Goal: Information Seeking & Learning: Compare options

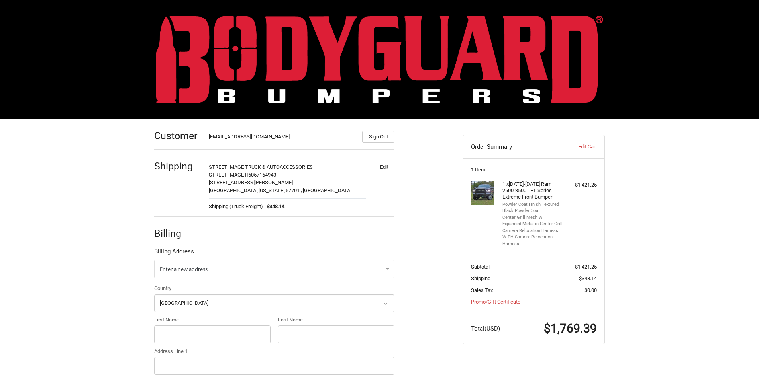
select select "US"
click at [332, 54] on img at bounding box center [379, 60] width 447 height 88
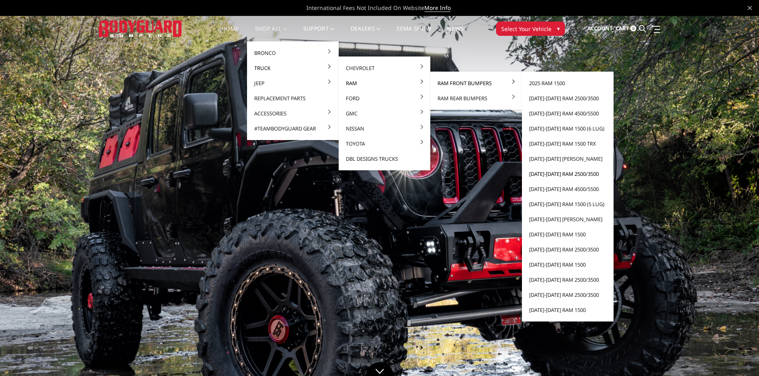
click at [542, 174] on link "[DATE]-[DATE] Ram 2500/3500" at bounding box center [567, 173] width 85 height 15
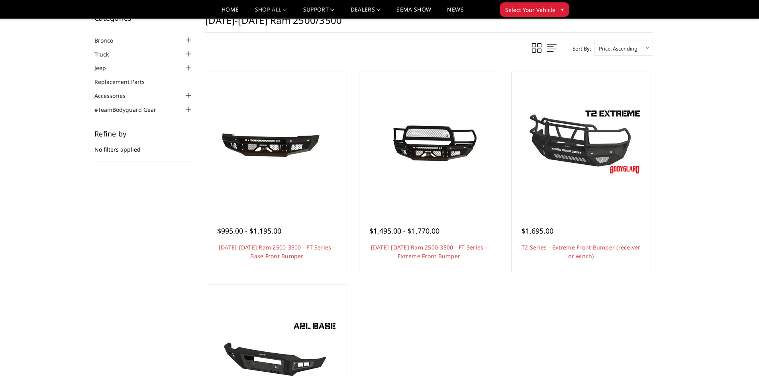
scroll to position [80, 0]
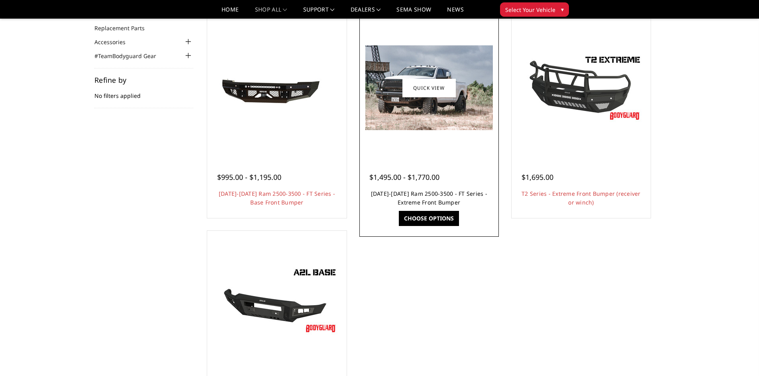
click at [409, 193] on link "2010-2018 Ram 2500-3500 - FT Series - Extreme Front Bumper" at bounding box center [429, 198] width 116 height 16
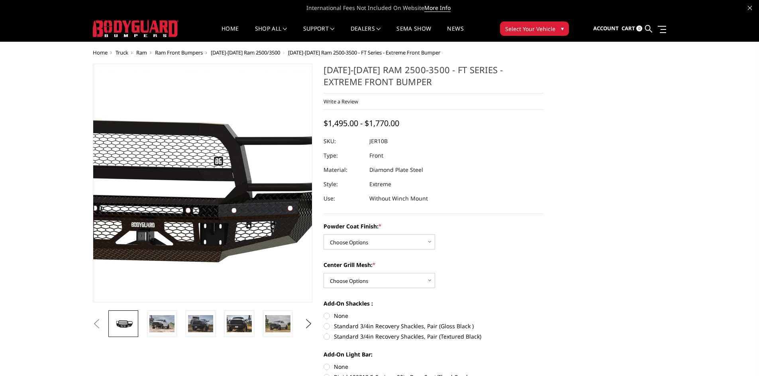
click at [244, 211] on img at bounding box center [147, 184] width 510 height 229
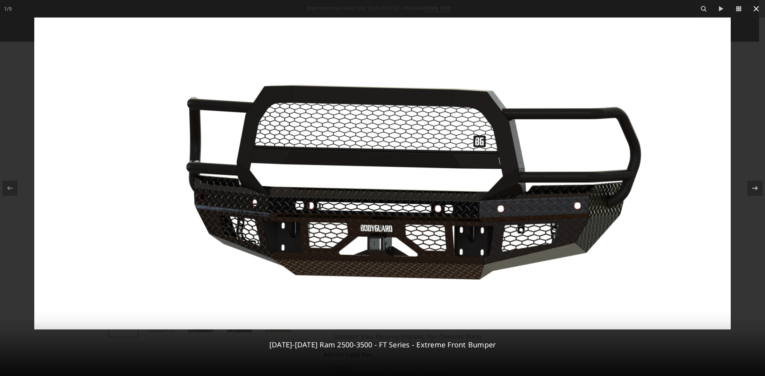
click at [755, 7] on icon at bounding box center [756, 9] width 6 height 6
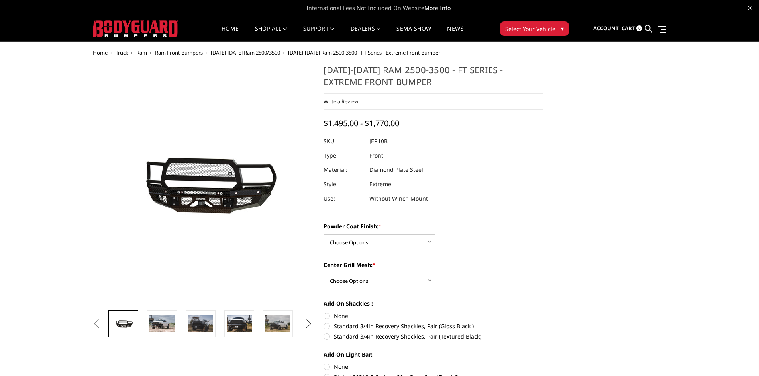
click at [309, 324] on button "Next" at bounding box center [308, 324] width 12 height 12
click at [285, 327] on img at bounding box center [277, 323] width 25 height 17
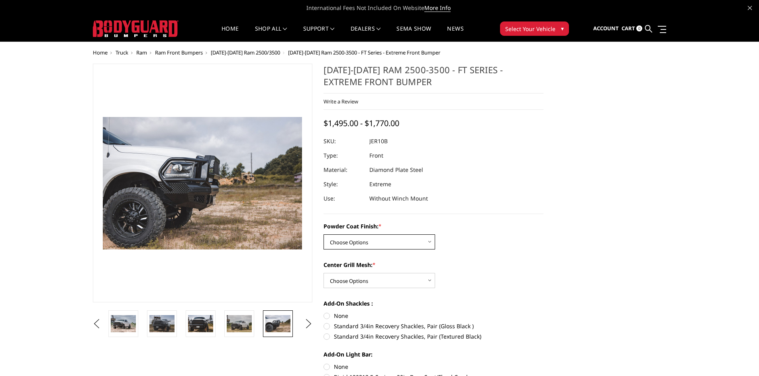
click at [356, 241] on select "Choose Options Bare Metal Gloss Black Powder Coat Textured Black Powder Coat" at bounding box center [378, 242] width 111 height 15
select select "3230"
click at [323, 235] on select "Choose Options Bare Metal Gloss Black Powder Coat Textured Black Powder Coat" at bounding box center [378, 242] width 111 height 15
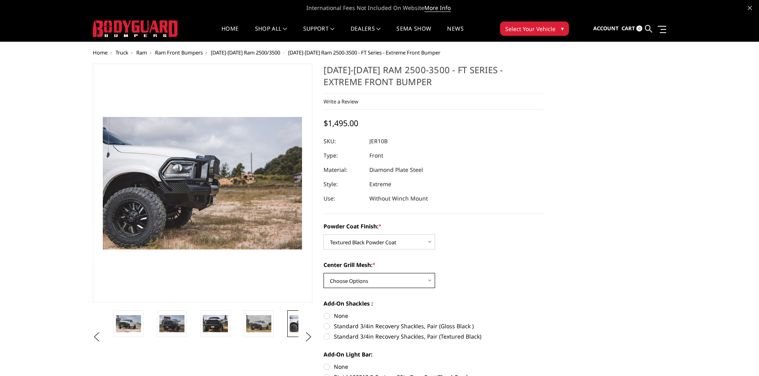
click at [358, 280] on select "Choose Options WITH Expanded Metal in Center Grill WITHOUT Expanded Metal in Ce…" at bounding box center [378, 280] width 111 height 15
select select "3231"
click at [323, 273] on select "Choose Options WITH Expanded Metal in Center Grill WITHOUT Expanded Metal in Ce…" at bounding box center [378, 280] width 111 height 15
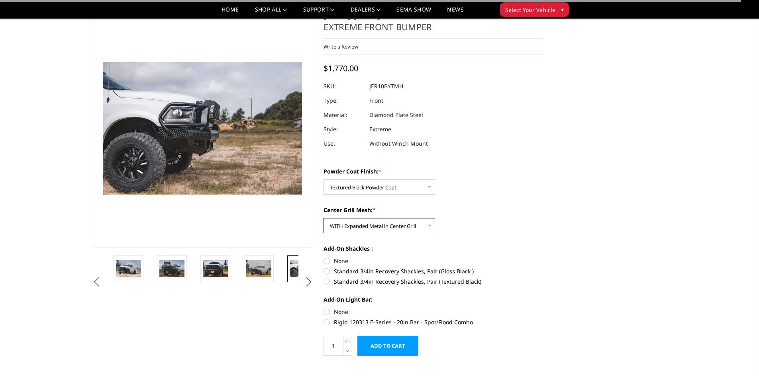
scroll to position [80, 0]
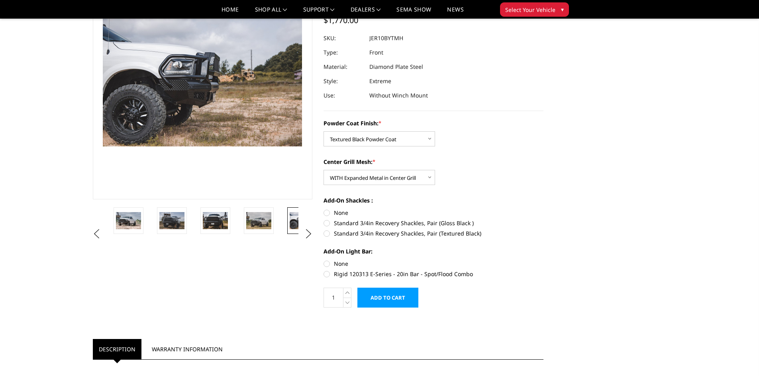
click at [327, 212] on label "None" at bounding box center [433, 213] width 220 height 8
click at [324, 209] on input "None" at bounding box center [323, 209] width 0 height 0
radio input "true"
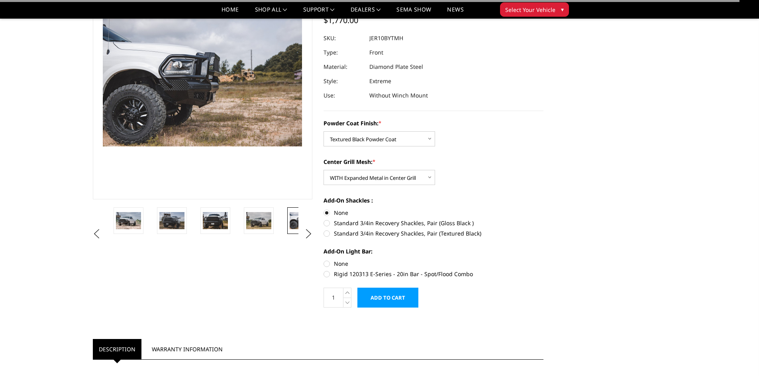
click at [327, 262] on label "None" at bounding box center [433, 264] width 220 height 8
click at [324, 260] on input "None" at bounding box center [323, 260] width 0 height 0
radio input "true"
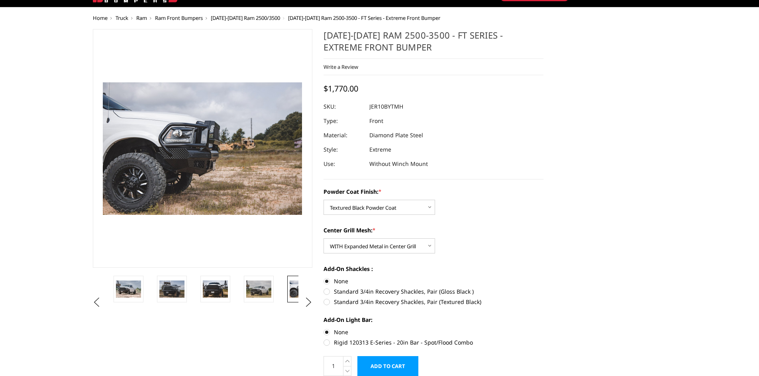
scroll to position [0, 0]
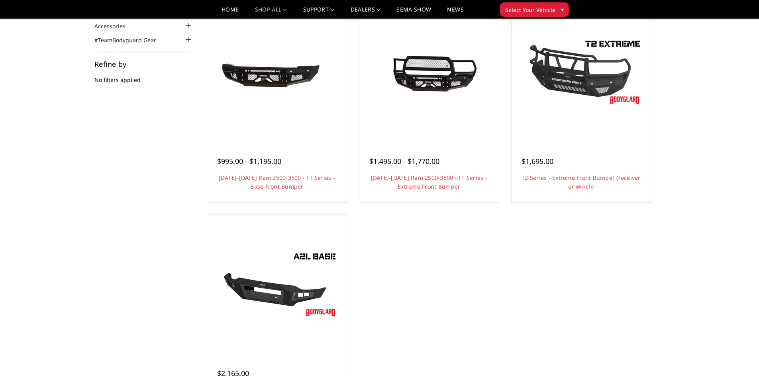
scroll to position [80, 0]
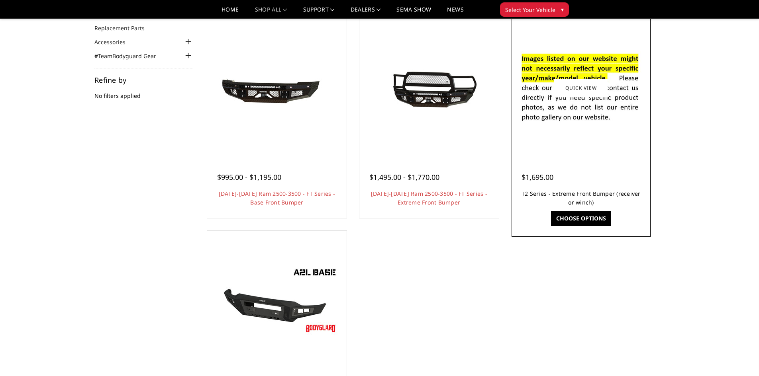
click at [585, 192] on link "T2 Series - Extreme Front Bumper (receiver or winch)" at bounding box center [580, 198] width 119 height 16
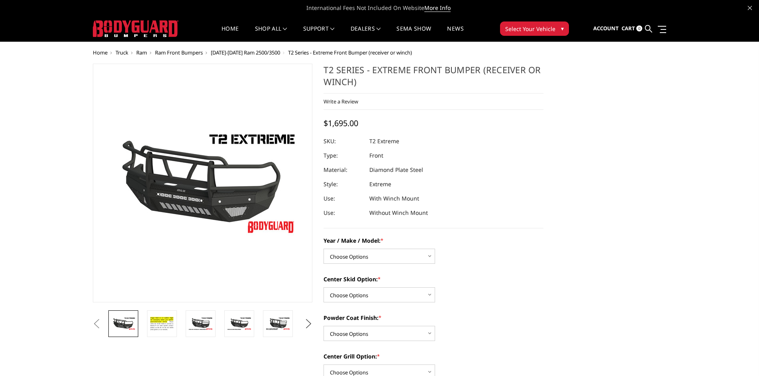
click at [308, 324] on button "Next" at bounding box center [308, 324] width 12 height 12
click at [272, 324] on img at bounding box center [277, 326] width 25 height 27
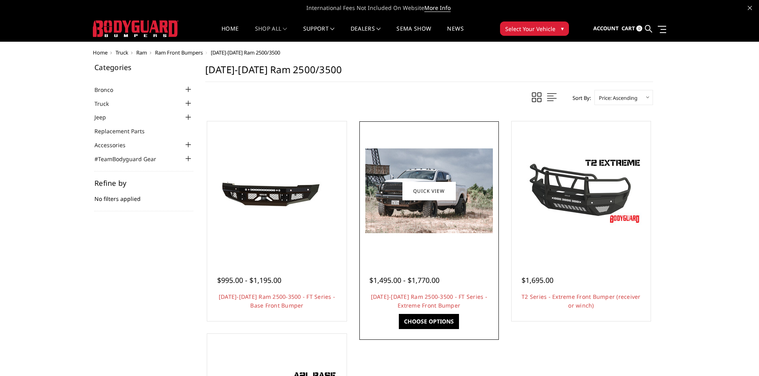
click at [401, 216] on img at bounding box center [428, 191] width 127 height 85
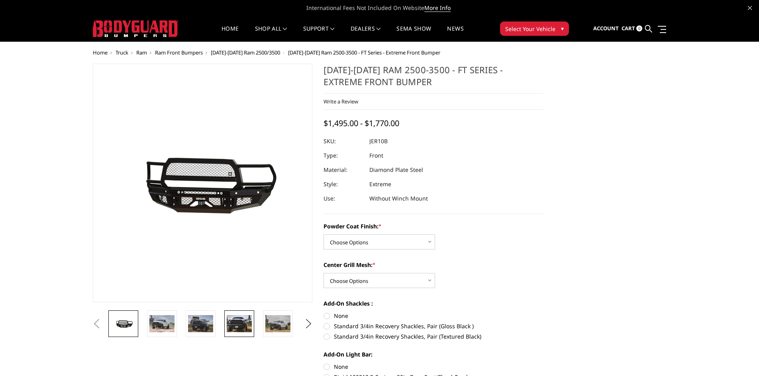
click at [233, 323] on img at bounding box center [239, 323] width 25 height 17
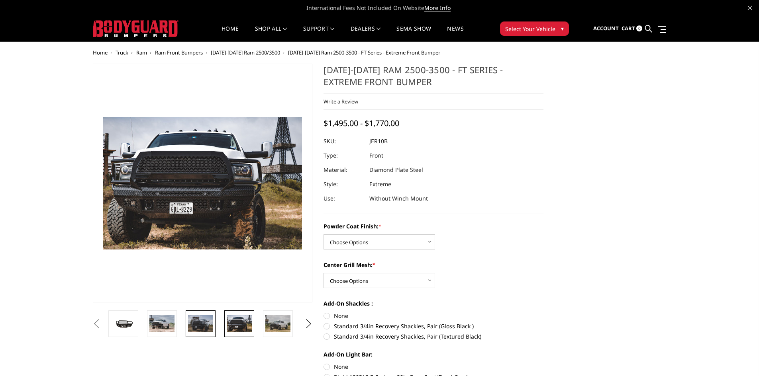
click at [195, 318] on img at bounding box center [200, 323] width 25 height 17
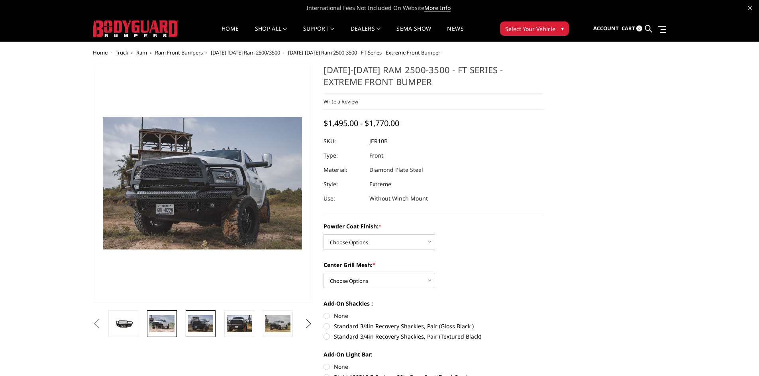
click at [167, 325] on img at bounding box center [161, 323] width 25 height 17
